Goal: Information Seeking & Learning: Learn about a topic

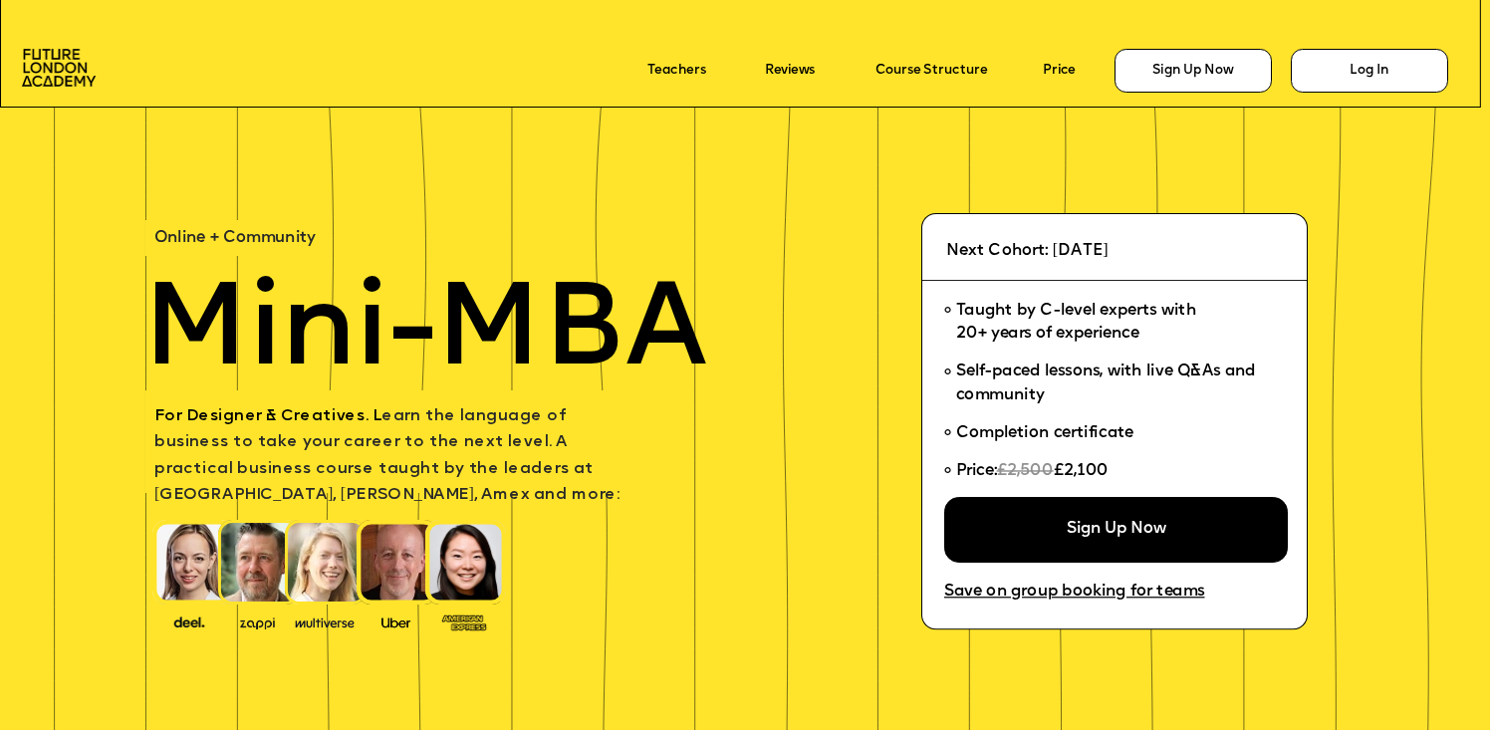
scroll to position [28, 0]
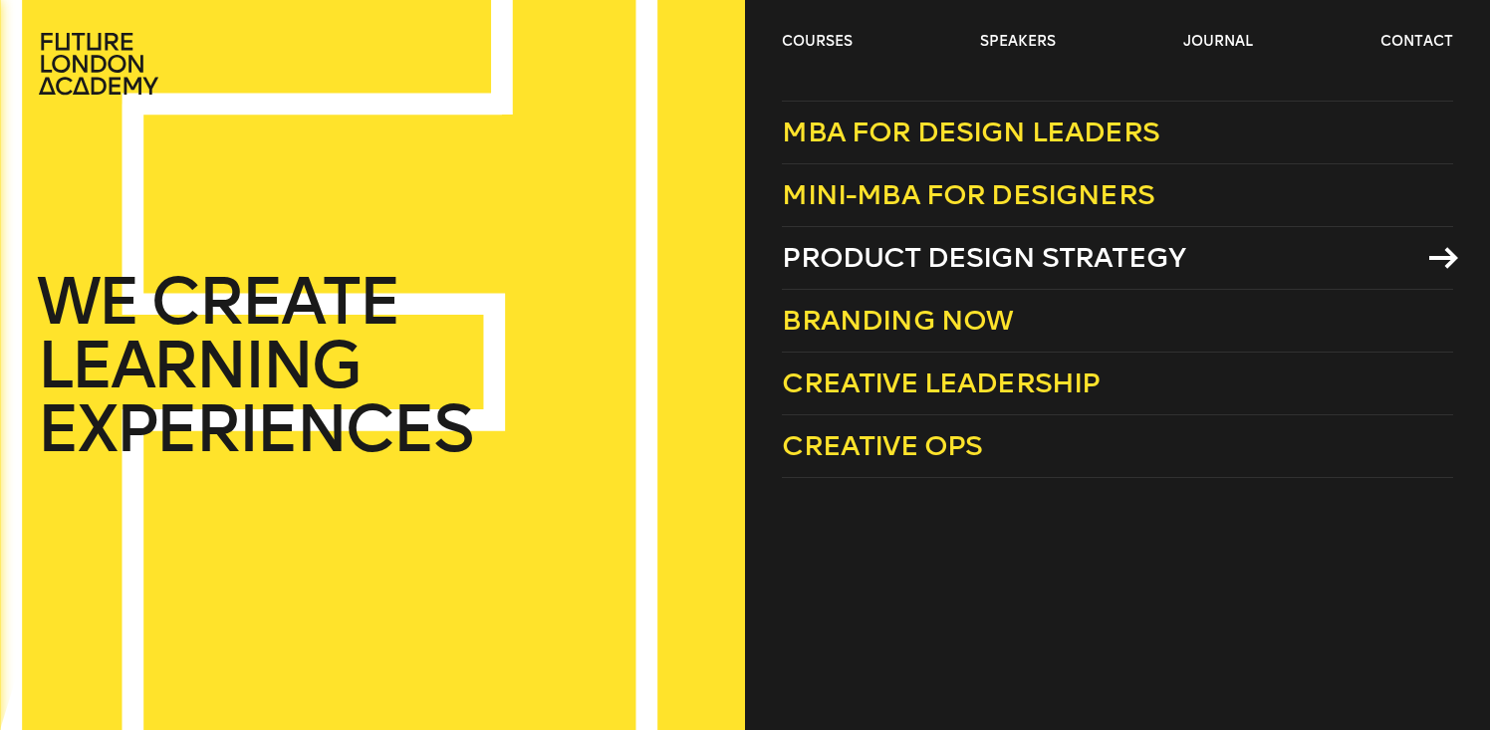
click at [825, 238] on link "Product Design Strategy" at bounding box center [1117, 258] width 670 height 63
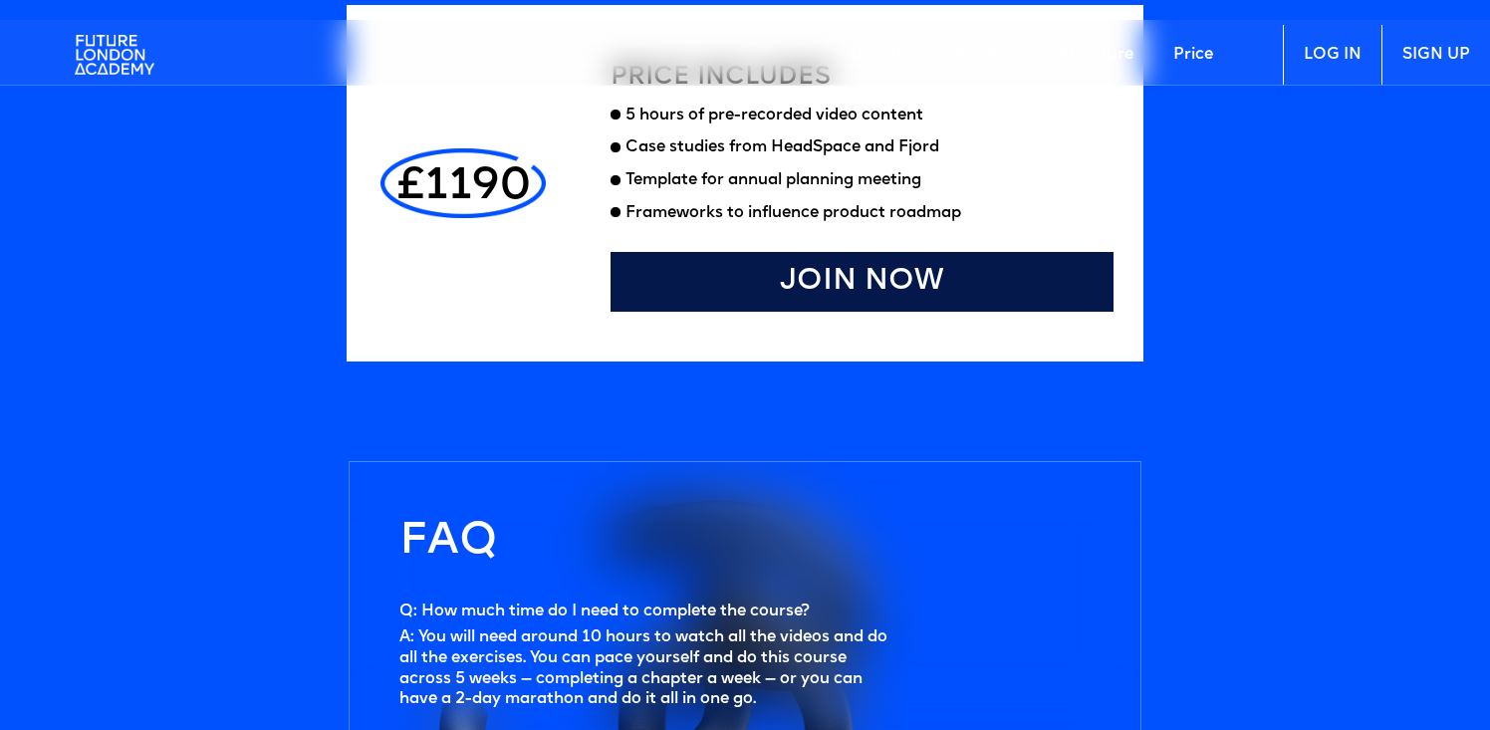
scroll to position [5409, 0]
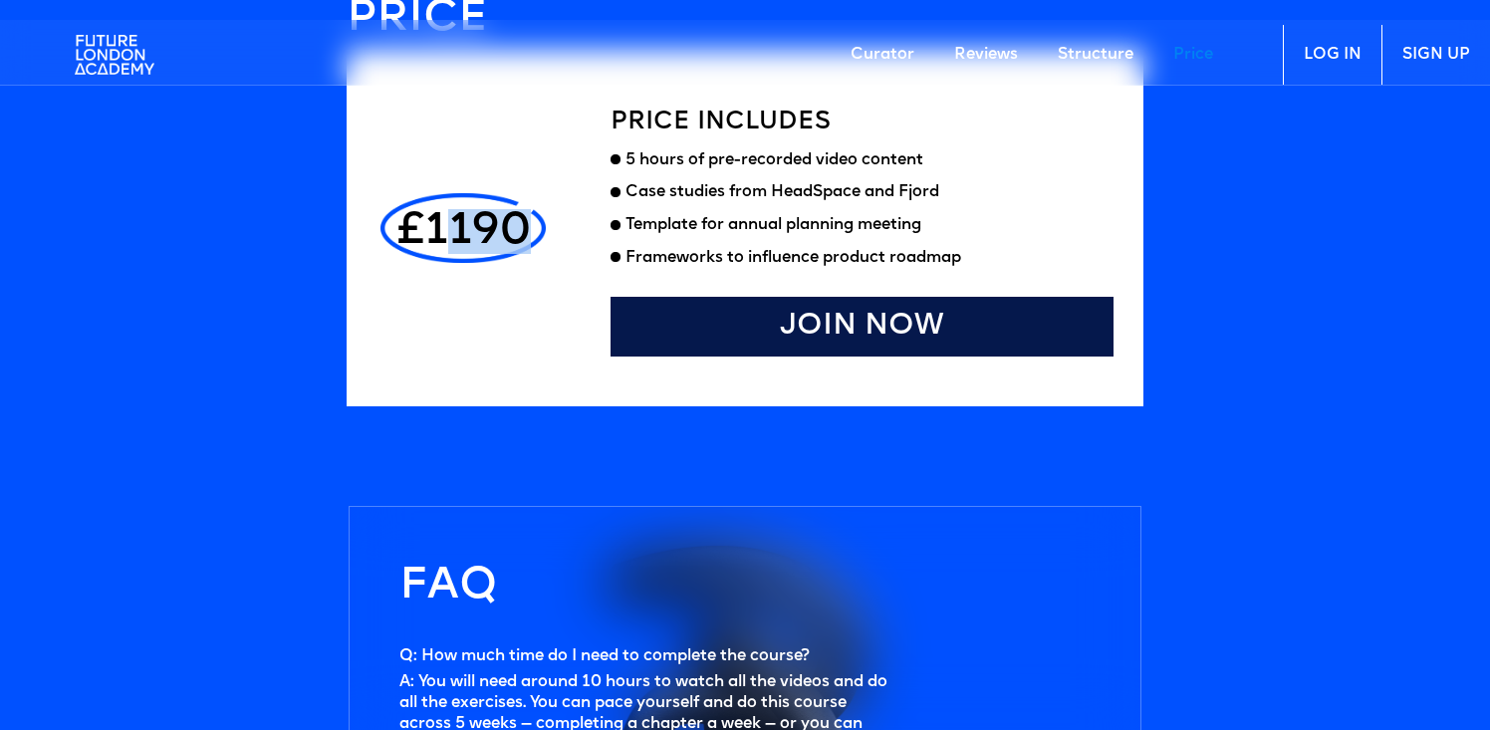
drag, startPoint x: 450, startPoint y: 220, endPoint x: 564, endPoint y: 220, distance: 113.5
click at [564, 220] on div "£1190 Price includes 5 hours of pre-recorded video content Case studies from He…" at bounding box center [745, 228] width 797 height 356
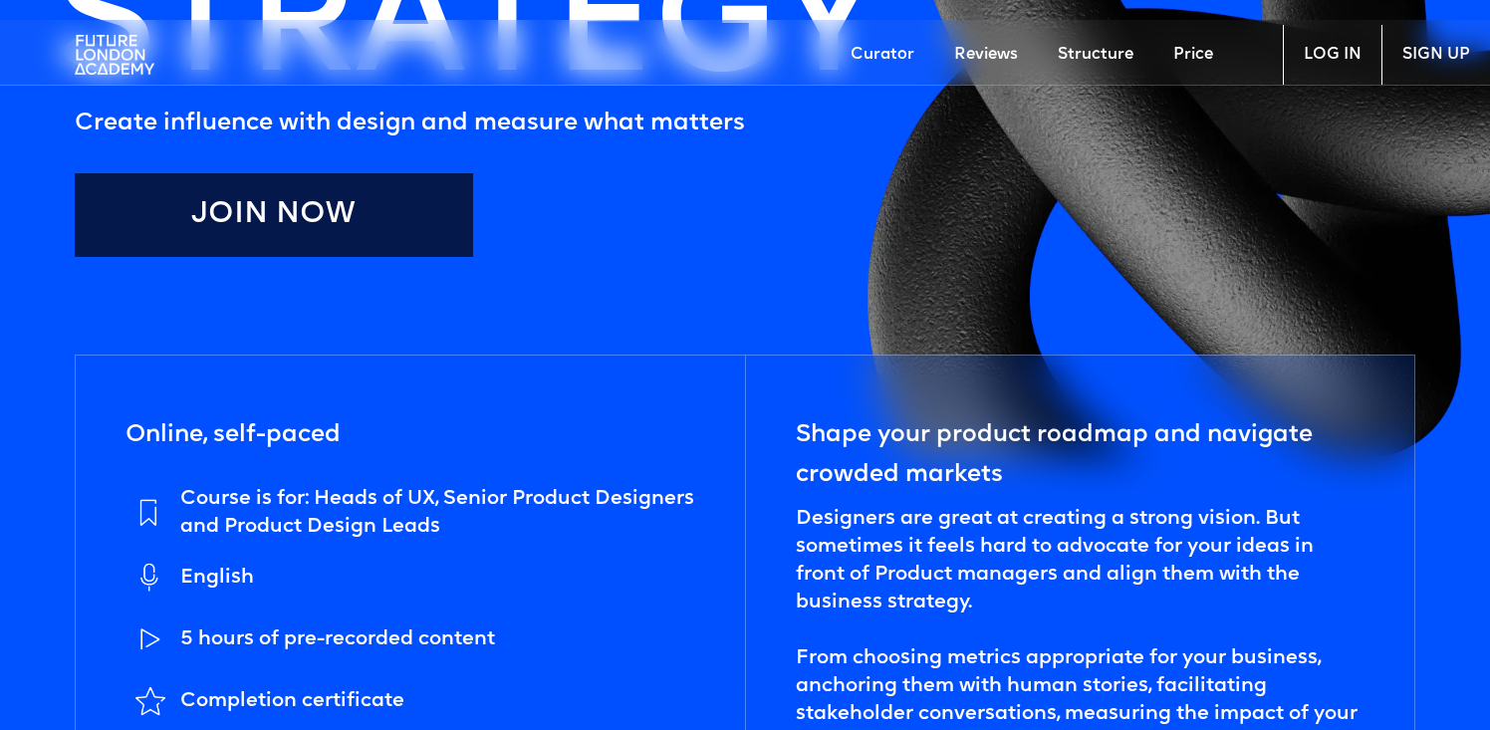
scroll to position [0, 0]
